Goal: Navigation & Orientation: Find specific page/section

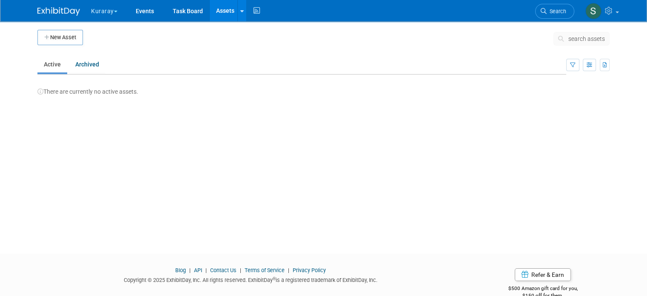
click at [103, 9] on button "Kuraray" at bounding box center [109, 9] width 38 height 19
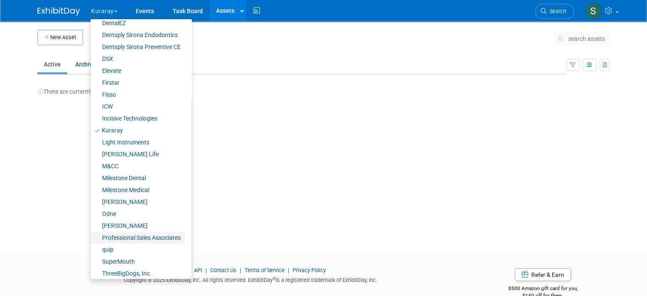
scroll to position [140, 0]
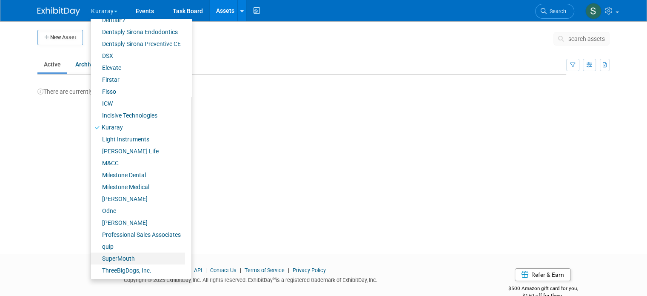
click at [126, 259] on link "SuperMouth" at bounding box center [138, 258] width 94 height 12
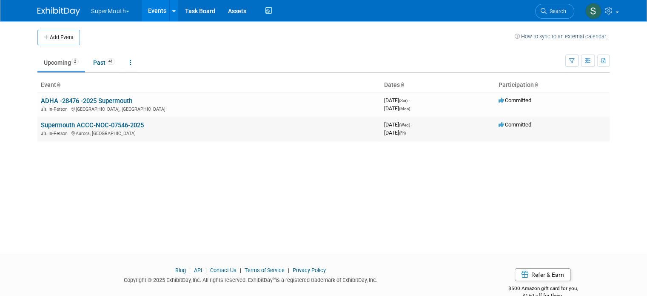
click at [114, 125] on link "Supermouth ACCC-NOC-07546-2025" at bounding box center [92, 125] width 103 height 8
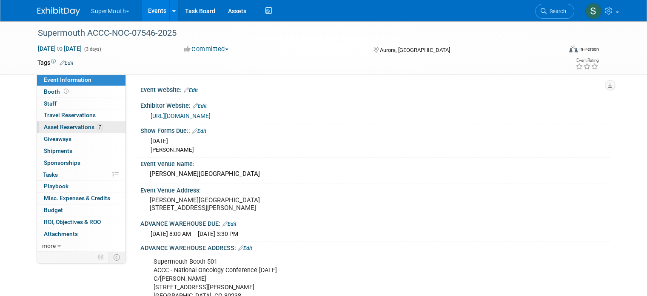
click at [66, 124] on span "Asset Reservations 7" at bounding box center [73, 126] width 59 height 7
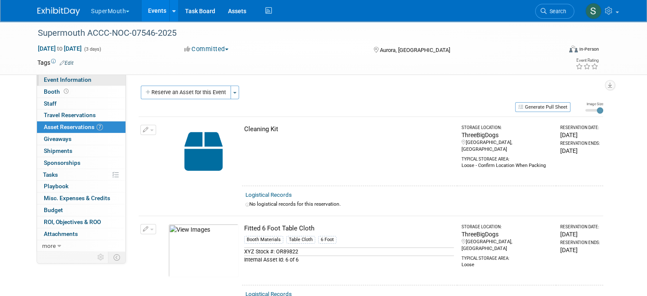
click at [73, 77] on span "Event Information" at bounding box center [68, 79] width 48 height 7
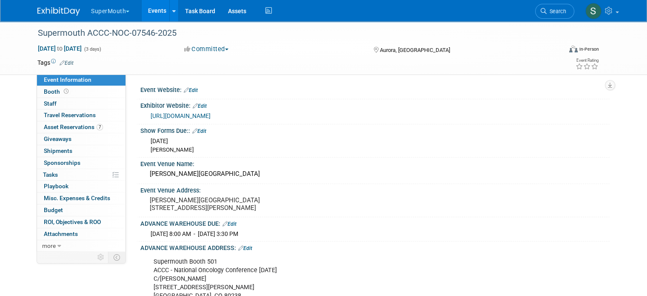
click at [116, 11] on button "SuperMouth" at bounding box center [115, 9] width 50 height 19
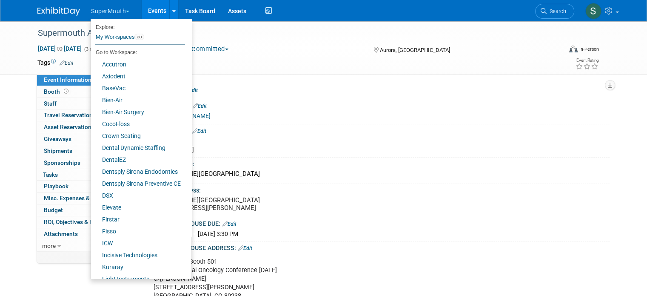
click at [116, 11] on button "SuperMouth" at bounding box center [115, 9] width 50 height 19
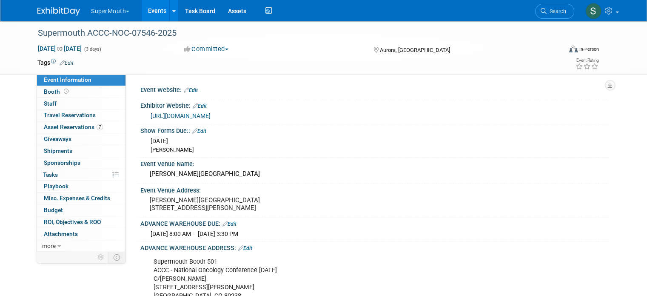
click at [116, 11] on button "SuperMouth" at bounding box center [115, 9] width 50 height 19
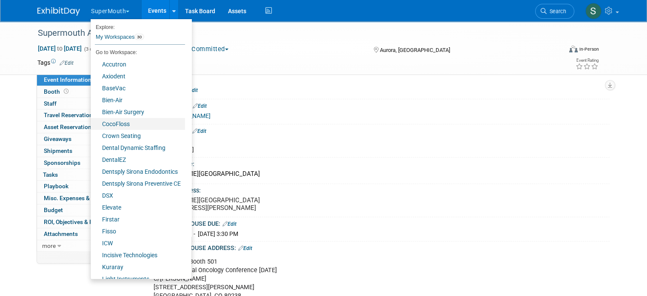
click at [123, 124] on link "CocoFloss" at bounding box center [138, 124] width 94 height 12
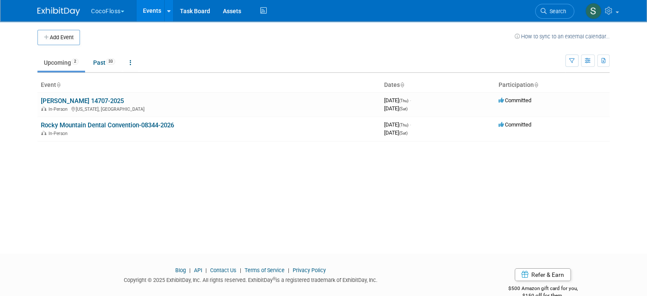
click at [94, 100] on link "ADA SmileCon 14707-2025" at bounding box center [82, 101] width 83 height 8
